Goal: Information Seeking & Learning: Learn about a topic

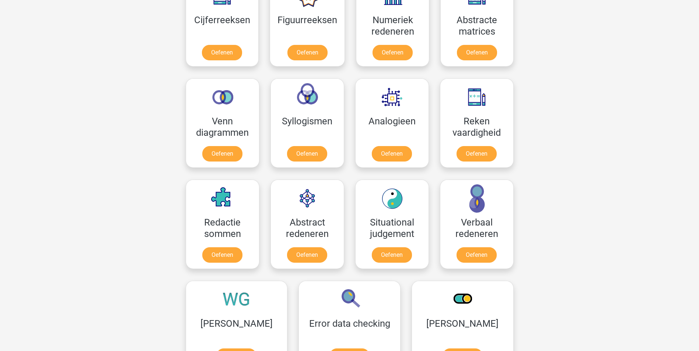
scroll to position [332, 0]
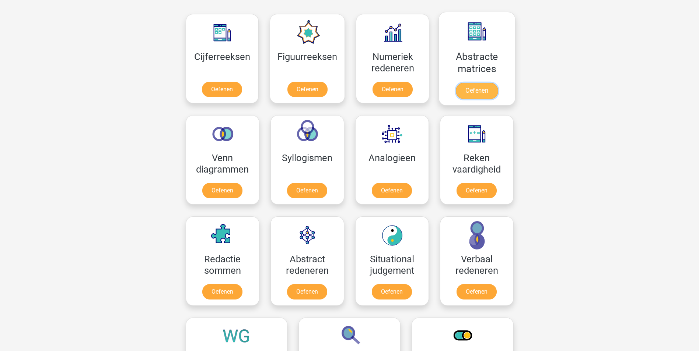
click at [474, 89] on link "Oefenen" at bounding box center [477, 91] width 42 height 16
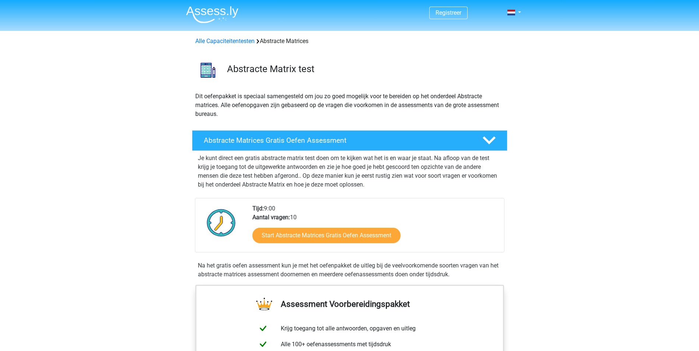
scroll to position [37, 0]
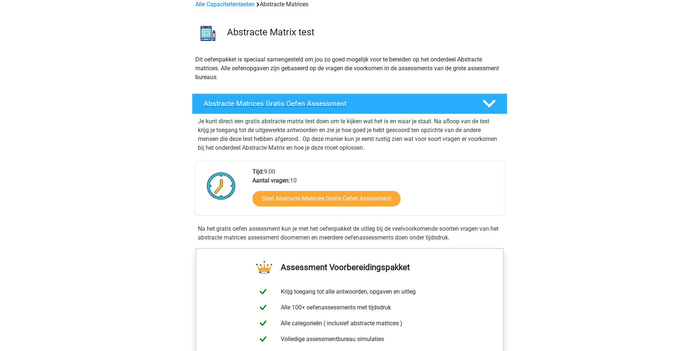
click at [412, 105] on h4 "Abstracte Matrices Gratis Oefen Assessment" at bounding box center [337, 103] width 267 height 8
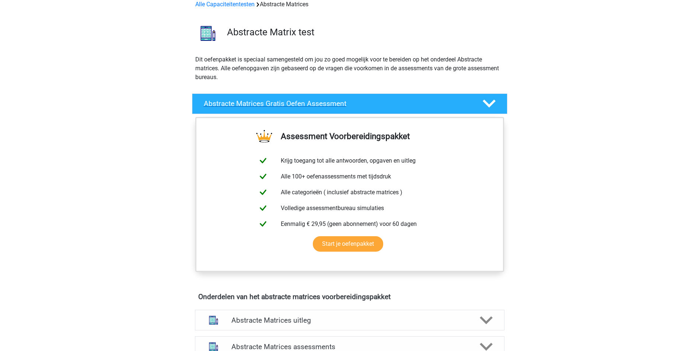
click at [412, 105] on h4 "Abstracte Matrices Gratis Oefen Assessment" at bounding box center [337, 103] width 267 height 8
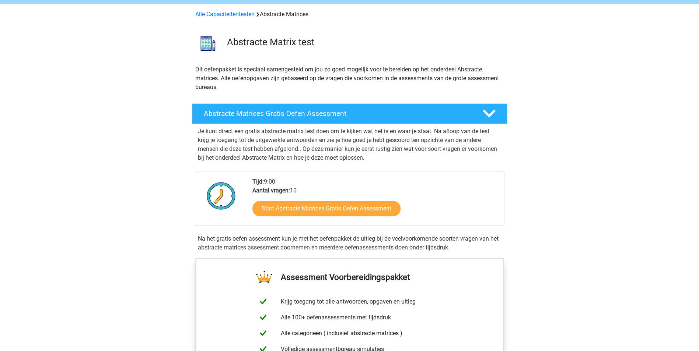
scroll to position [0, 0]
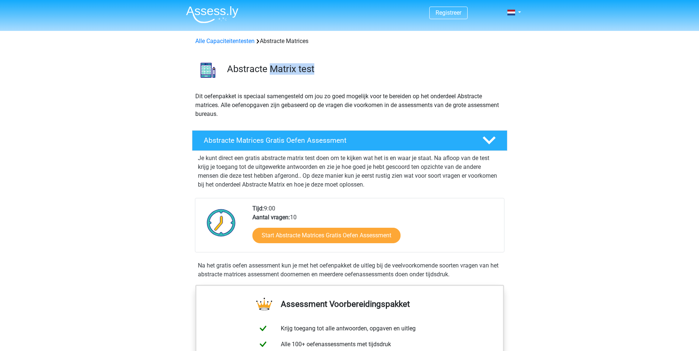
drag, startPoint x: 269, startPoint y: 69, endPoint x: 329, endPoint y: 71, distance: 60.5
click at [329, 71] on h3 "Abstracte Matrix test" at bounding box center [364, 68] width 274 height 11
drag, startPoint x: 329, startPoint y: 71, endPoint x: 312, endPoint y: 72, distance: 16.6
click at [329, 71] on h3 "Abstracte Matrix test" at bounding box center [364, 68] width 274 height 11
drag, startPoint x: 226, startPoint y: 68, endPoint x: 330, endPoint y: 74, distance: 103.7
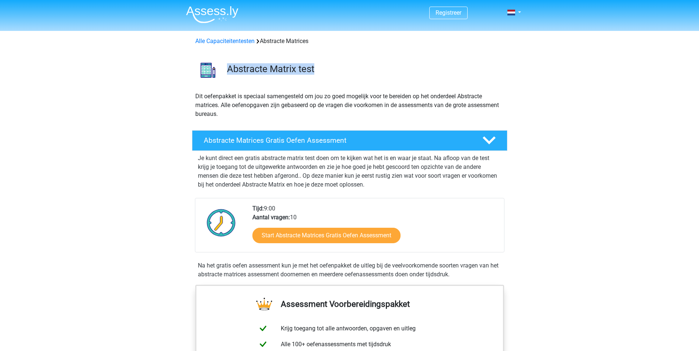
click at [330, 74] on div "Abstracte Matrix test" at bounding box center [364, 70] width 286 height 14
click at [330, 74] on h3 "Abstracte Matrix test" at bounding box center [364, 68] width 274 height 11
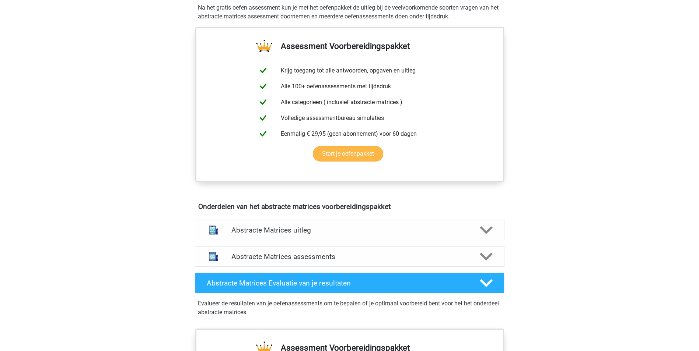
scroll to position [258, 0]
click at [549, 143] on div "Registreer Nederlands English" at bounding box center [349, 219] width 699 height 955
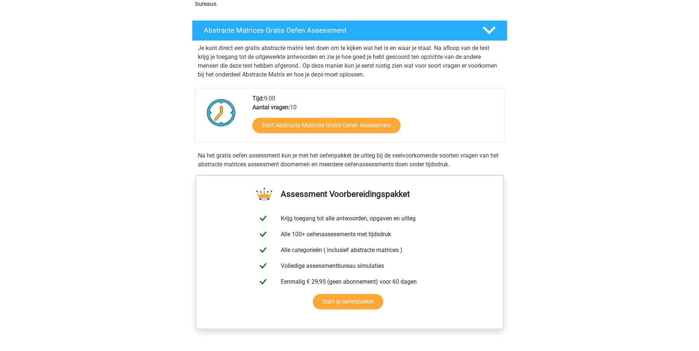
scroll to position [111, 0]
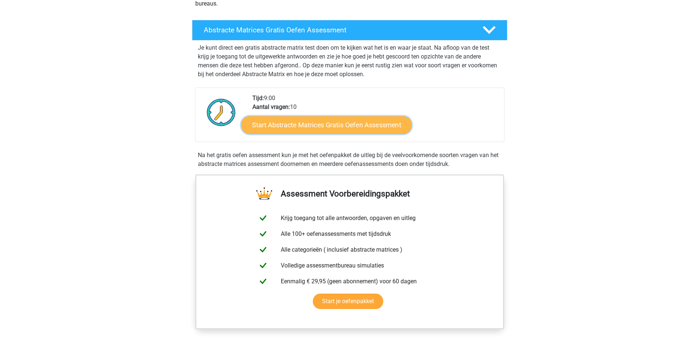
click at [298, 125] on link "Start Abstracte Matrices Gratis Oefen Assessment" at bounding box center [326, 125] width 170 height 18
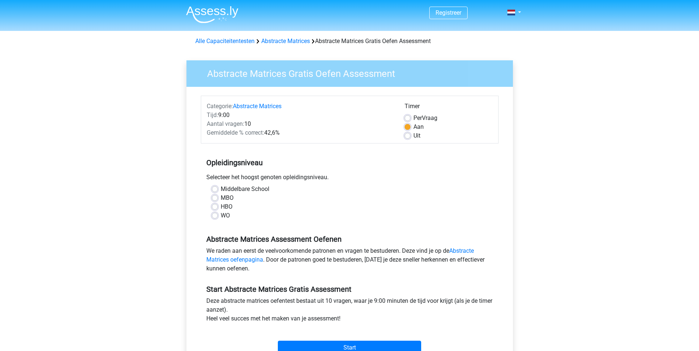
click at [221, 216] on label "WO" at bounding box center [225, 215] width 9 height 9
click at [213, 216] on input "WO" at bounding box center [215, 214] width 6 height 7
radio input "true"
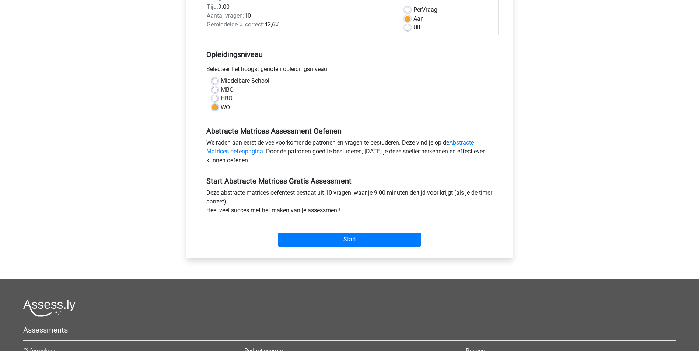
scroll to position [147, 0]
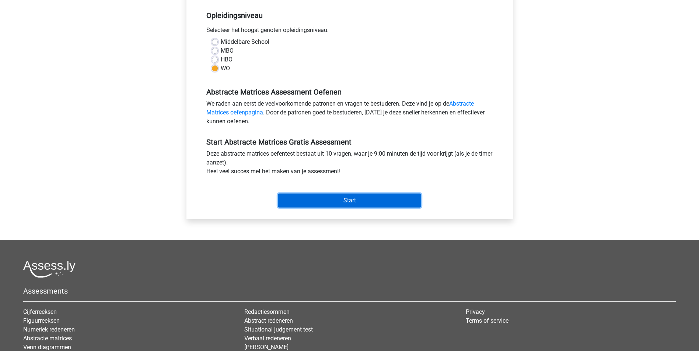
click at [308, 197] on input "Start" at bounding box center [349, 201] width 143 height 14
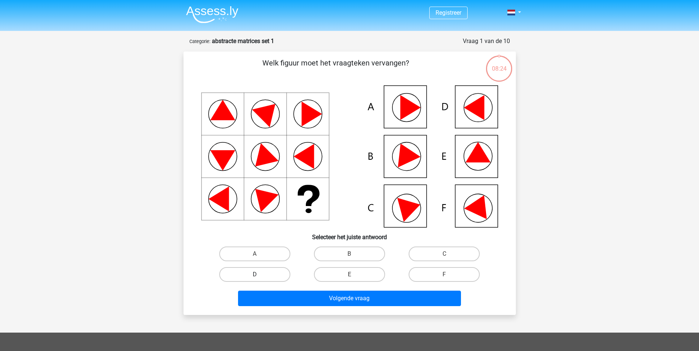
click at [278, 268] on label "D" at bounding box center [254, 274] width 71 height 15
click at [259, 275] on input "D" at bounding box center [257, 277] width 5 height 5
radio input "true"
click at [349, 272] on label "E" at bounding box center [349, 274] width 71 height 15
click at [349, 275] on input "E" at bounding box center [351, 277] width 5 height 5
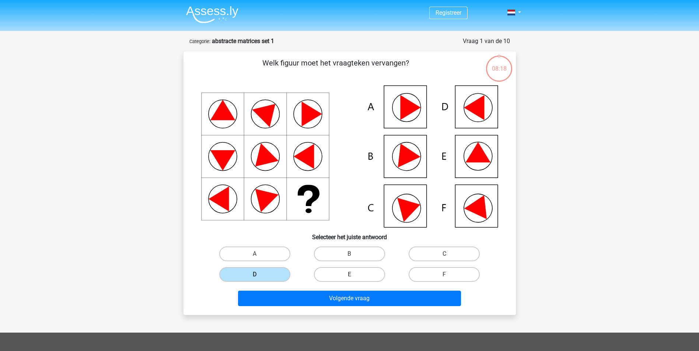
radio input "true"
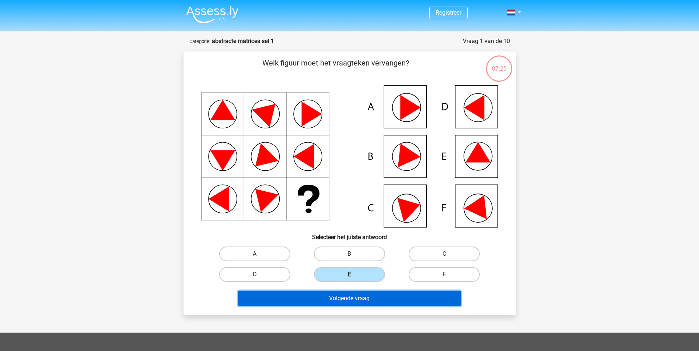
click at [365, 303] on button "Volgende vraag" at bounding box center [349, 298] width 223 height 15
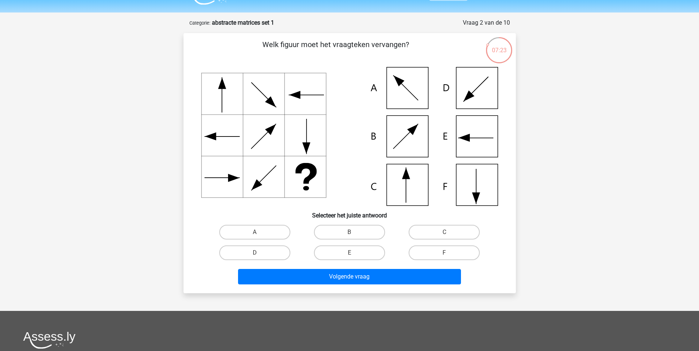
scroll to position [37, 0]
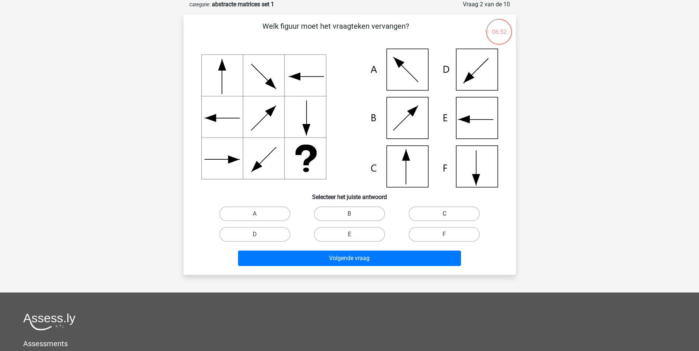
click at [446, 209] on label "C" at bounding box center [444, 214] width 71 height 15
click at [446, 214] on input "C" at bounding box center [446, 216] width 5 height 5
radio input "true"
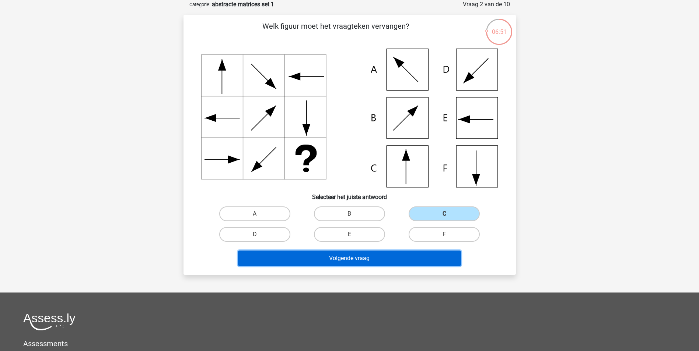
click at [429, 256] on button "Volgende vraag" at bounding box center [349, 258] width 223 height 15
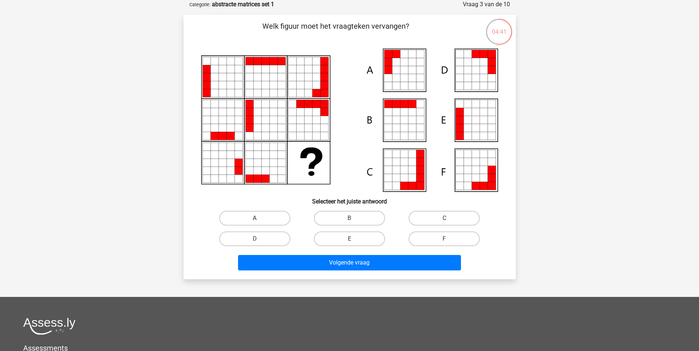
click at [230, 224] on label "A" at bounding box center [254, 218] width 71 height 15
click at [255, 223] on input "A" at bounding box center [257, 220] width 5 height 5
radio input "true"
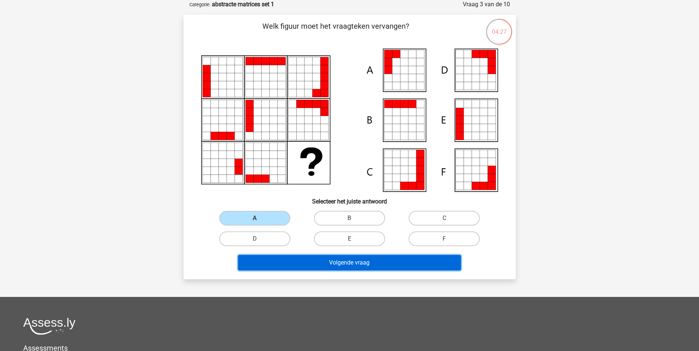
click at [387, 269] on button "Volgende vraag" at bounding box center [349, 262] width 223 height 15
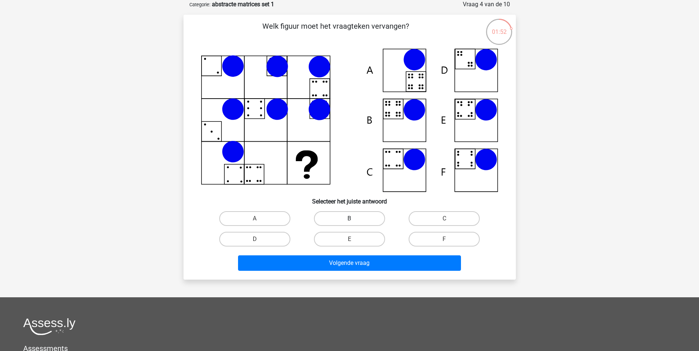
click at [332, 213] on label "B" at bounding box center [349, 218] width 71 height 15
click at [349, 219] on input "B" at bounding box center [351, 221] width 5 height 5
radio input "true"
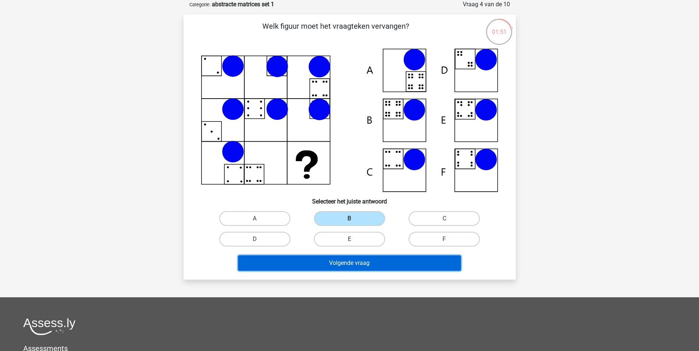
click at [358, 258] on button "Volgende vraag" at bounding box center [349, 263] width 223 height 15
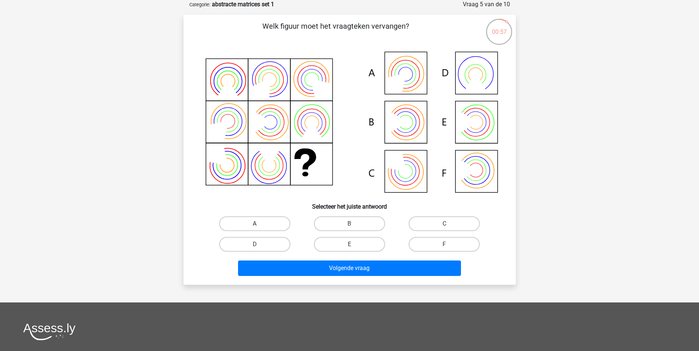
click at [280, 218] on label "A" at bounding box center [254, 224] width 71 height 15
click at [259, 224] on input "A" at bounding box center [257, 226] width 5 height 5
radio input "true"
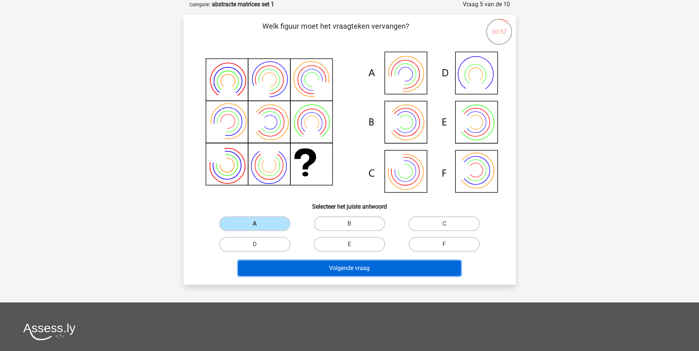
click at [323, 276] on button "Volgende vraag" at bounding box center [349, 268] width 223 height 15
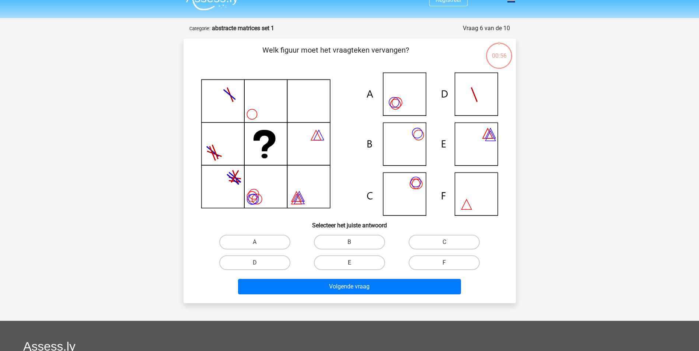
scroll to position [0, 0]
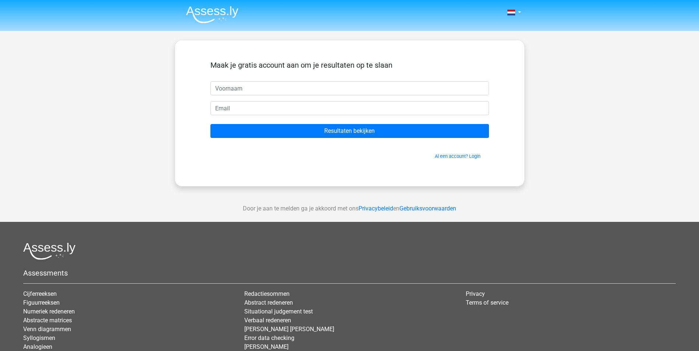
click at [323, 88] on input "text" at bounding box center [349, 88] width 279 height 14
type input "sebas"
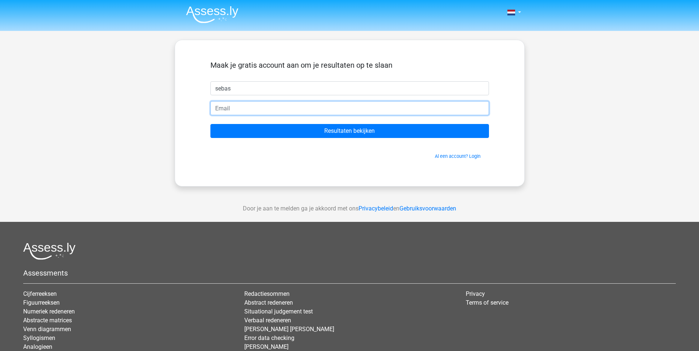
click at [318, 108] on input "email" at bounding box center [349, 108] width 279 height 14
type input "[EMAIL_ADDRESS][PERSON_NAME][DOMAIN_NAME]"
click at [210, 124] on input "Resultaten bekijken" at bounding box center [349, 131] width 279 height 14
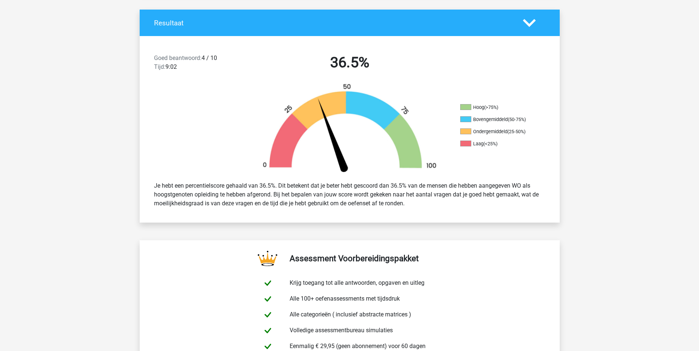
scroll to position [184, 0]
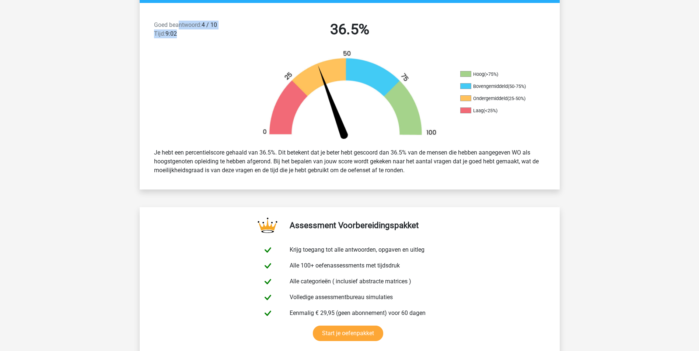
drag, startPoint x: 180, startPoint y: 27, endPoint x: 195, endPoint y: 39, distance: 18.6
click at [195, 39] on div "Goed beantwoord: 4 / 10 Tijd: 9:02" at bounding box center [198, 31] width 101 height 21
drag, startPoint x: 473, startPoint y: 75, endPoint x: 513, endPoint y: 119, distance: 59.7
click at [513, 119] on ul "Hoog (>75%) Bovengemiddeld (50-75%) Ondergemiddeld (25-50%) Laag (<25%)" at bounding box center [497, 95] width 74 height 49
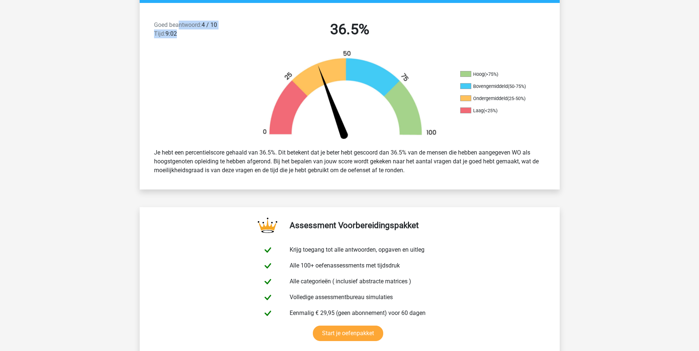
click at [513, 119] on ul "Hoog (>75%) Bovengemiddeld (50-75%) Ondergemiddeld (25-50%) Laag (<25%)" at bounding box center [497, 95] width 74 height 49
drag, startPoint x: 481, startPoint y: 82, endPoint x: 505, endPoint y: 112, distance: 38.8
click at [505, 112] on ul "Hoog (>75%) Bovengemiddeld (50-75%) Ondergemiddeld (25-50%) Laag (<25%)" at bounding box center [497, 95] width 74 height 49
click at [505, 112] on li "Laag (<25%)" at bounding box center [497, 111] width 74 height 7
drag, startPoint x: 487, startPoint y: 73, endPoint x: 515, endPoint y: 116, distance: 51.1
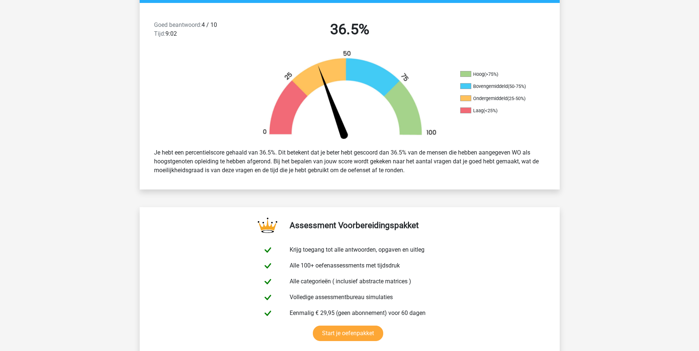
click at [515, 116] on ul "Hoog (>75%) Bovengemiddeld (50-75%) Ondergemiddeld (25-50%) Laag (<25%)" at bounding box center [497, 95] width 74 height 49
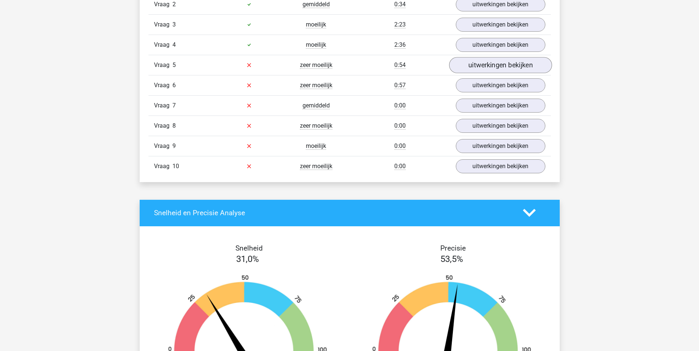
scroll to position [626, 0]
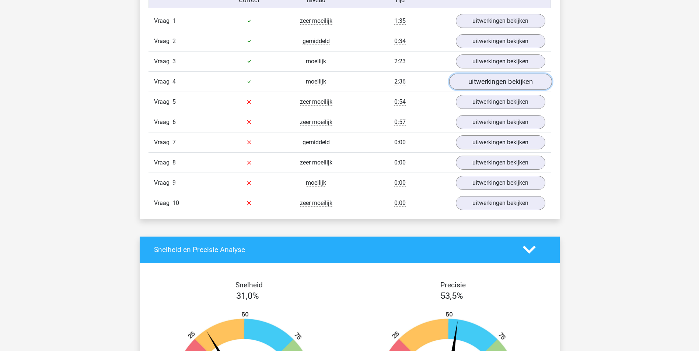
click at [508, 76] on link "uitwerkingen bekijken" at bounding box center [500, 82] width 103 height 16
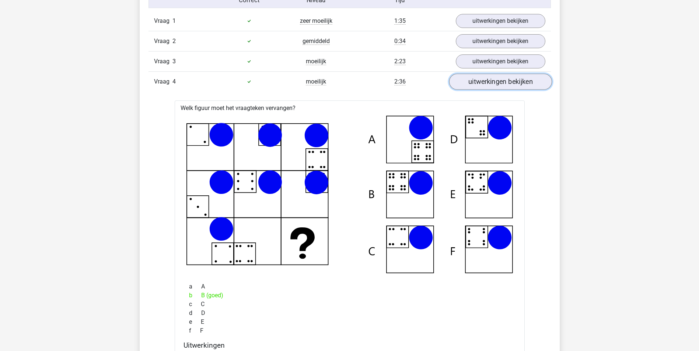
click at [491, 84] on link "uitwerkingen bekijken" at bounding box center [500, 82] width 103 height 16
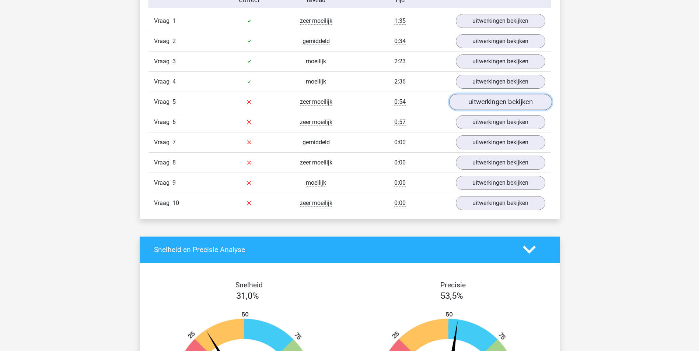
click at [521, 103] on link "uitwerkingen bekijken" at bounding box center [500, 102] width 103 height 16
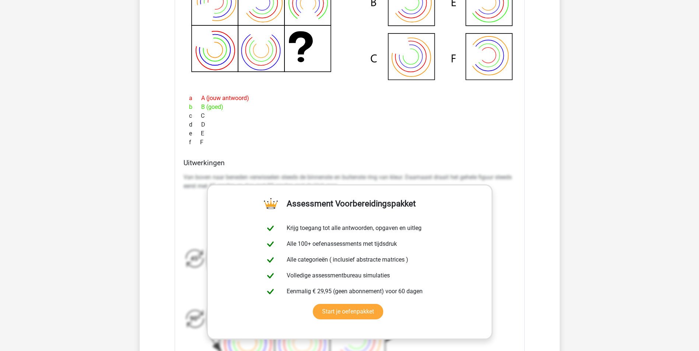
scroll to position [884, 0]
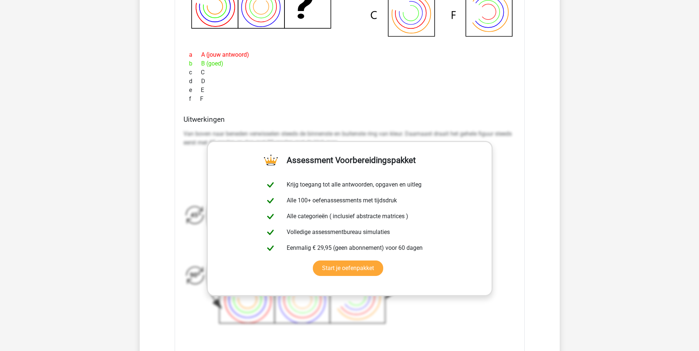
click at [332, 105] on div "a A (jouw antwoord) b B (goed) c C d D e E f F" at bounding box center [349, 77] width 332 height 59
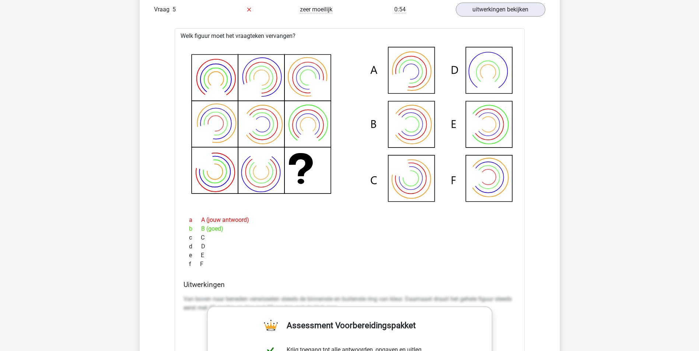
scroll to position [626, 0]
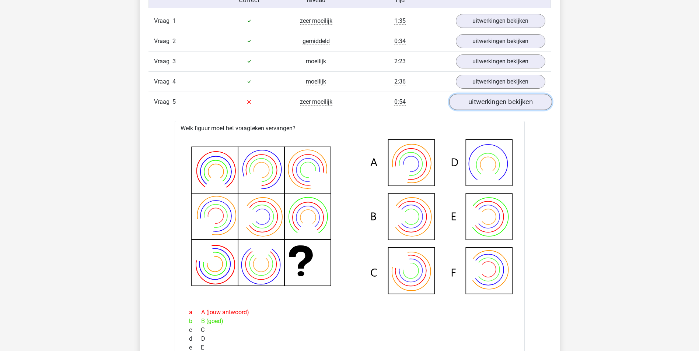
click at [486, 100] on link "uitwerkingen bekijken" at bounding box center [500, 102] width 103 height 16
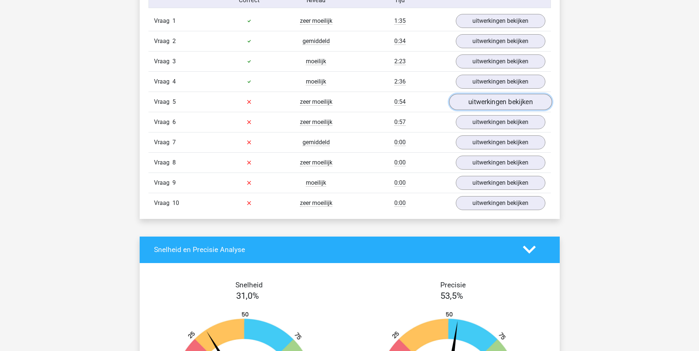
click at [486, 100] on link "uitwerkingen bekijken" at bounding box center [500, 102] width 103 height 16
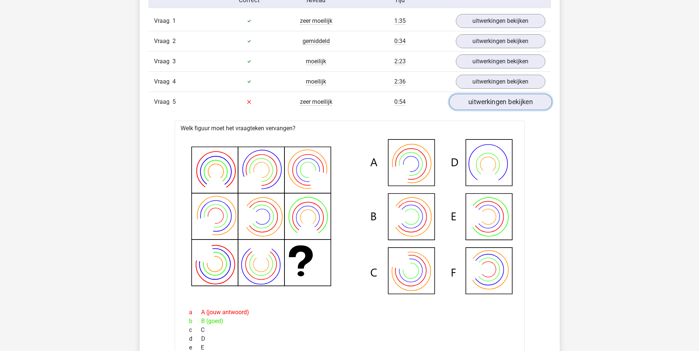
click at [486, 100] on link "uitwerkingen bekijken" at bounding box center [500, 102] width 103 height 16
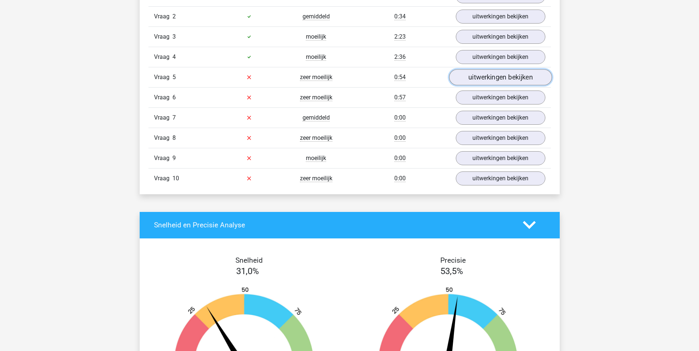
scroll to position [663, 0]
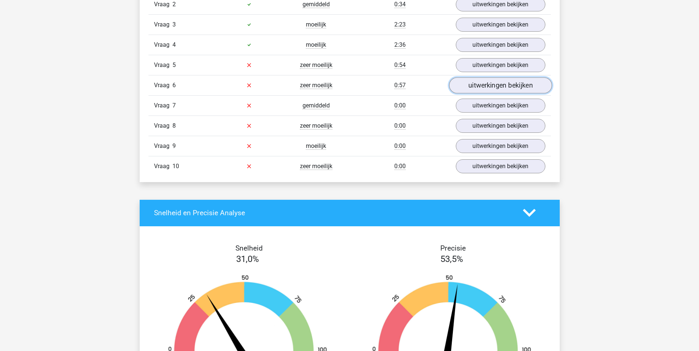
click at [490, 82] on link "uitwerkingen bekijken" at bounding box center [500, 85] width 103 height 16
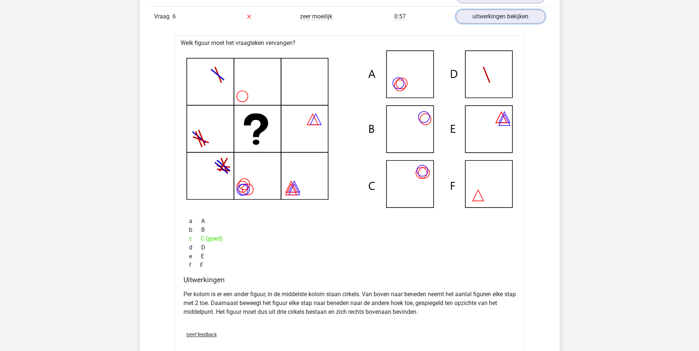
scroll to position [774, 0]
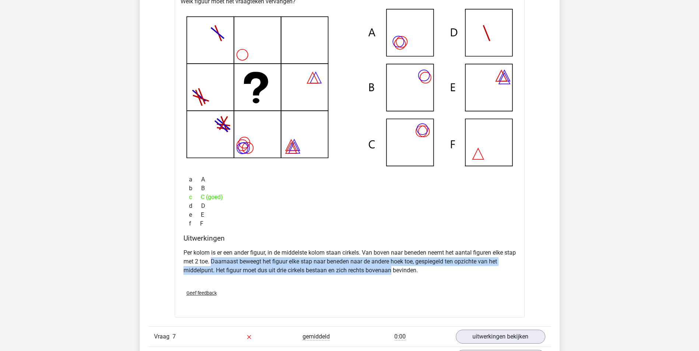
drag, startPoint x: 225, startPoint y: 262, endPoint x: 392, endPoint y: 273, distance: 166.6
click at [392, 273] on p "Per kolom is er een ander figuur, in de middelste kolom staan cirkels. Van bove…" at bounding box center [349, 262] width 332 height 27
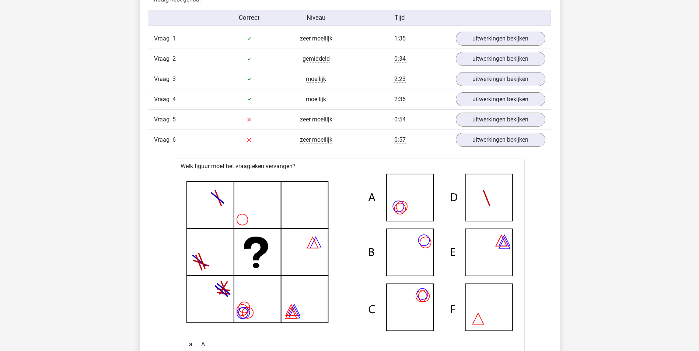
scroll to position [589, 0]
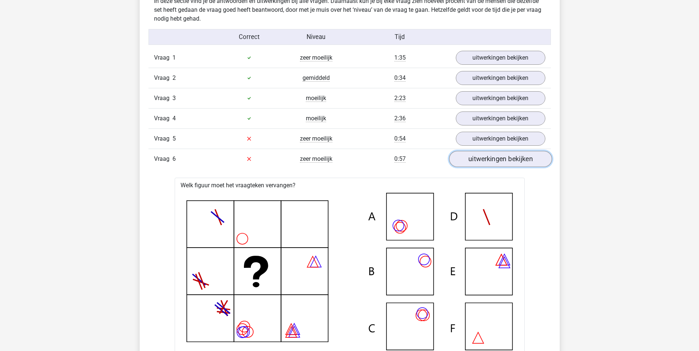
click at [503, 154] on link "uitwerkingen bekijken" at bounding box center [500, 159] width 103 height 16
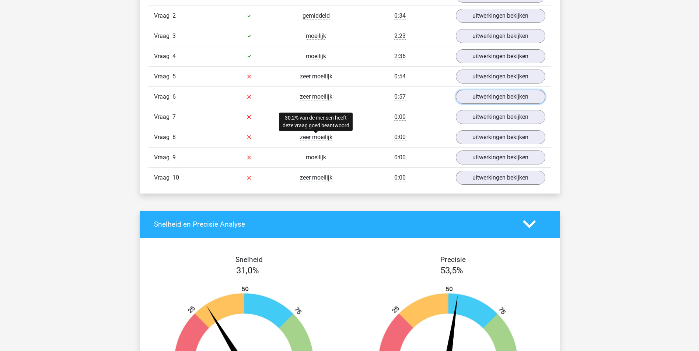
scroll to position [663, 0]
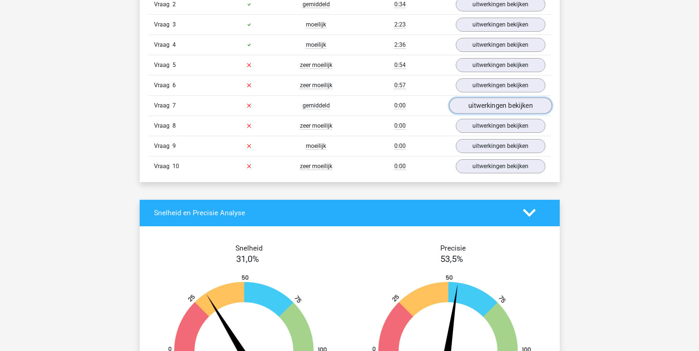
click at [474, 107] on link "uitwerkingen bekijken" at bounding box center [500, 106] width 103 height 16
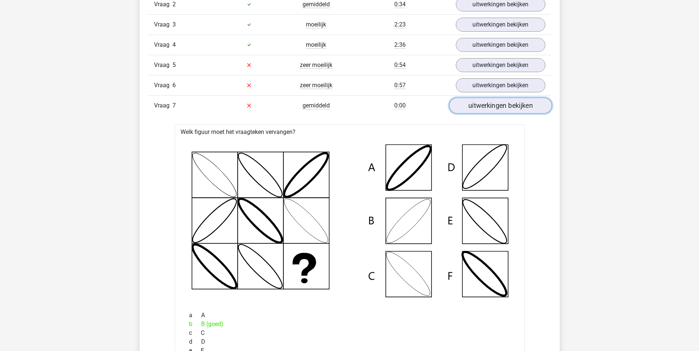
click at [488, 105] on link "uitwerkingen bekijken" at bounding box center [500, 106] width 103 height 16
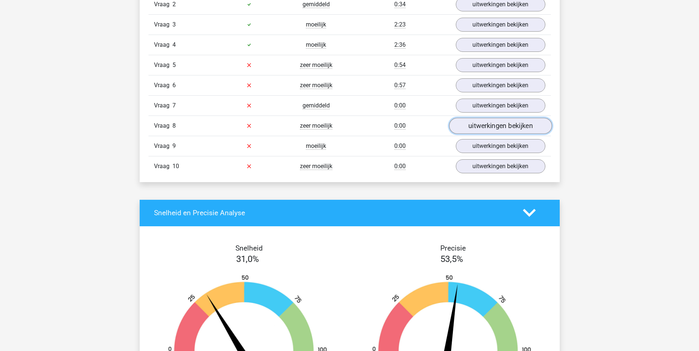
click at [500, 124] on link "uitwerkingen bekijken" at bounding box center [500, 126] width 103 height 16
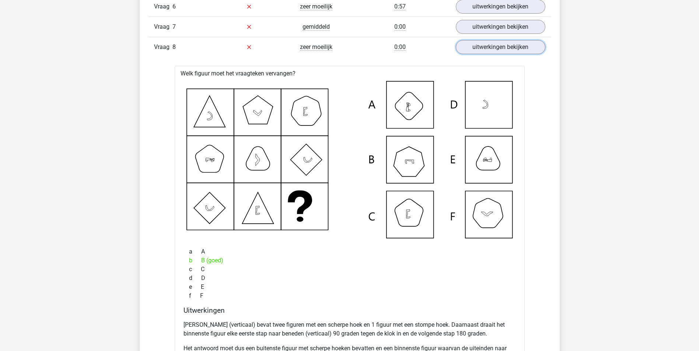
scroll to position [737, 0]
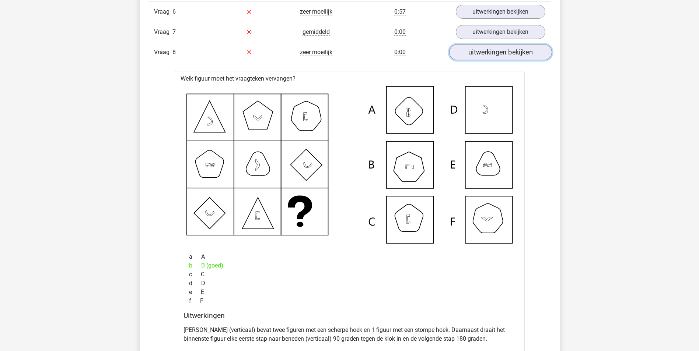
click at [513, 51] on link "uitwerkingen bekijken" at bounding box center [500, 52] width 103 height 16
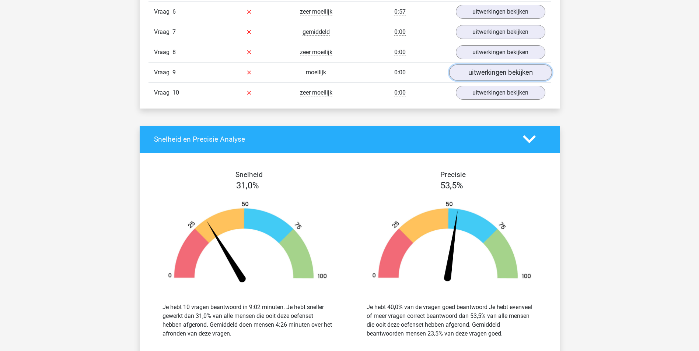
click at [490, 72] on link "uitwerkingen bekijken" at bounding box center [500, 72] width 103 height 16
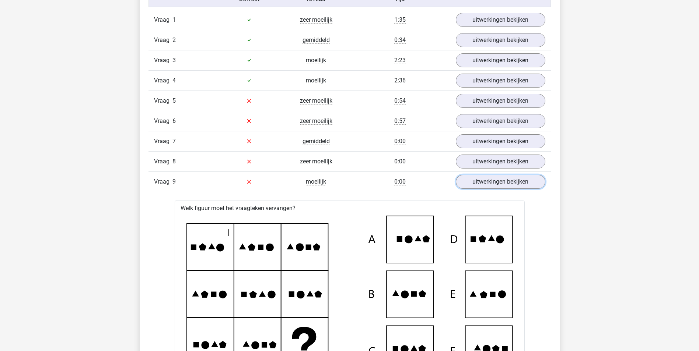
scroll to position [626, 0]
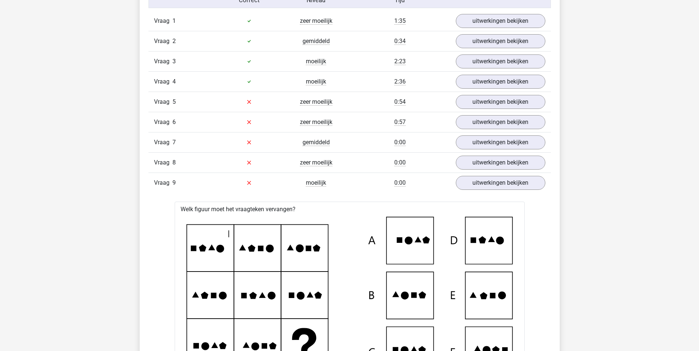
click at [498, 191] on div "Vraag 9 moeilijk 0:00 uitwerkingen bekijken" at bounding box center [349, 183] width 402 height 20
click at [497, 185] on link "uitwerkingen bekijken" at bounding box center [500, 183] width 103 height 16
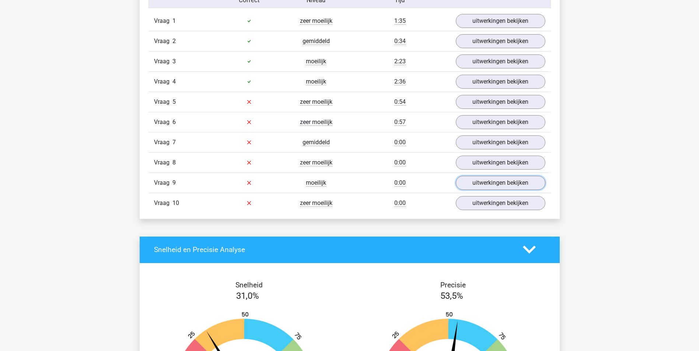
scroll to position [663, 0]
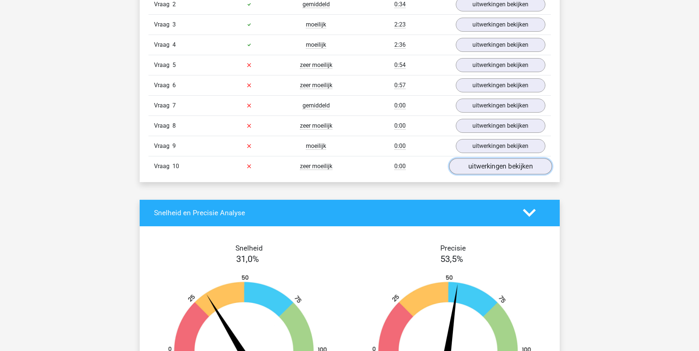
click at [500, 169] on link "uitwerkingen bekijken" at bounding box center [500, 166] width 103 height 16
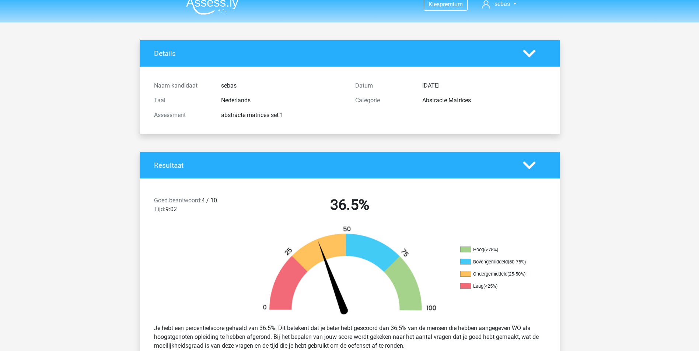
scroll to position [0, 0]
